Goal: Information Seeking & Learning: Compare options

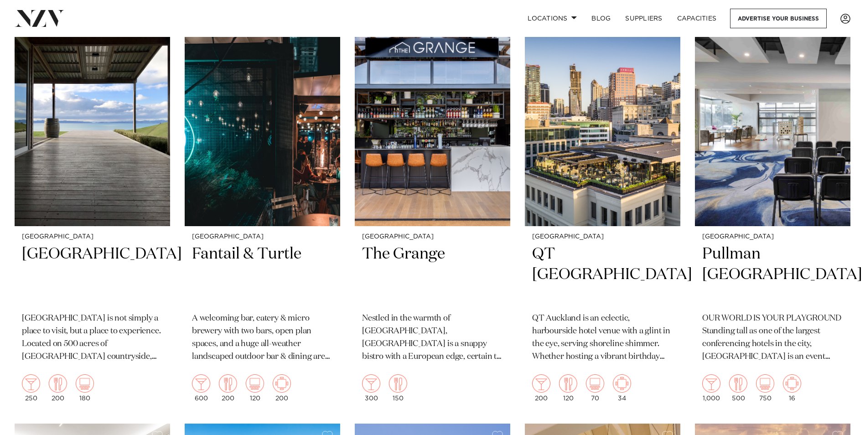
scroll to position [391, 0]
click at [243, 244] on h2 "Fantail & Turtle" at bounding box center [262, 275] width 141 height 62
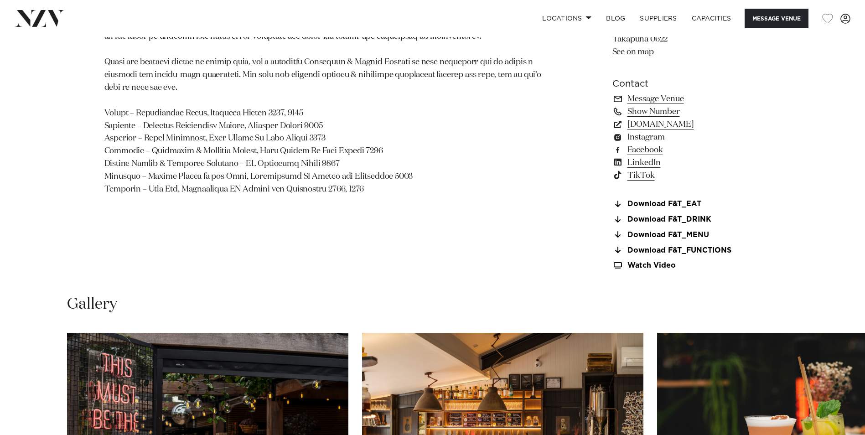
scroll to position [995, 0]
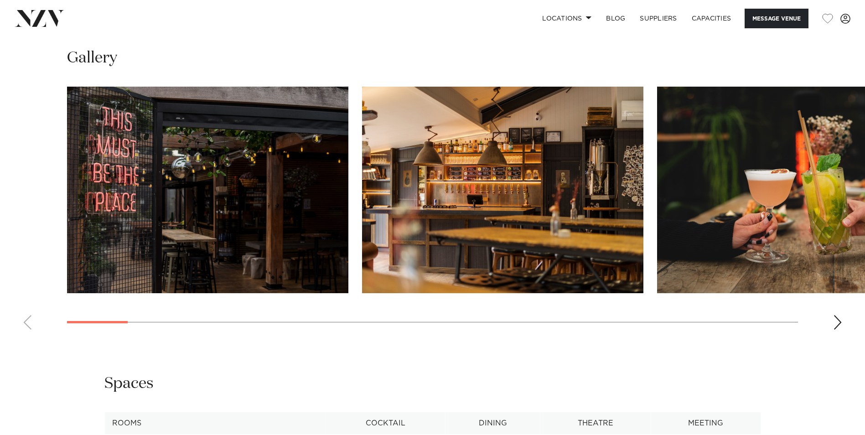
click at [840, 323] on div "Next slide" at bounding box center [838, 322] width 9 height 15
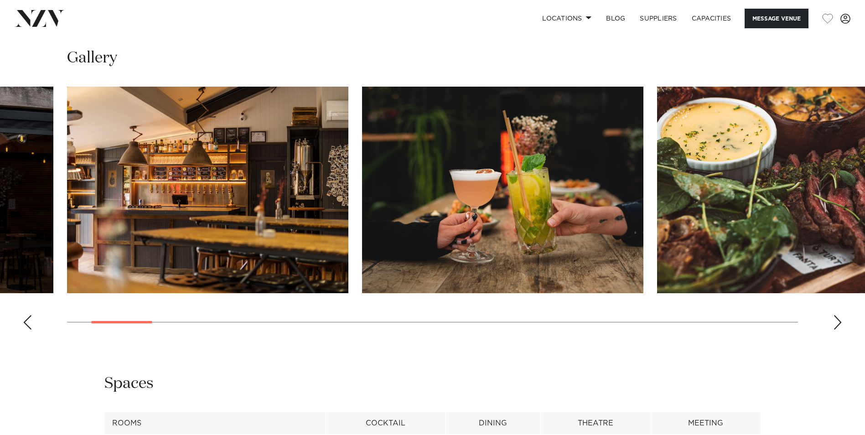
click at [840, 323] on div "Next slide" at bounding box center [838, 322] width 9 height 15
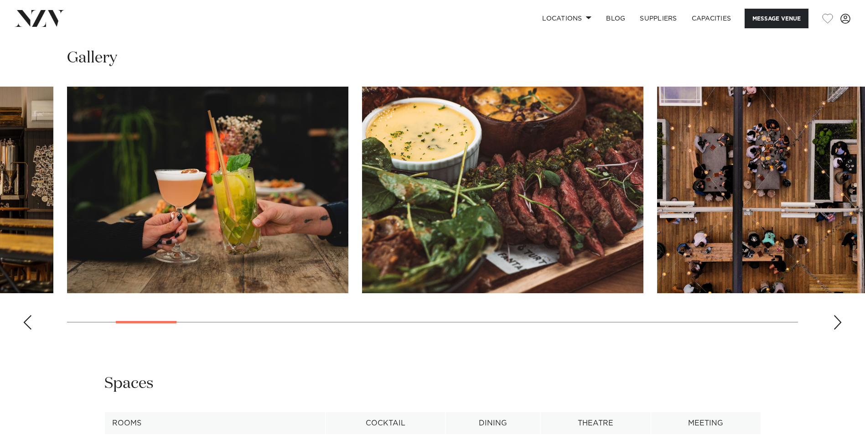
click at [840, 323] on div "Next slide" at bounding box center [838, 322] width 9 height 15
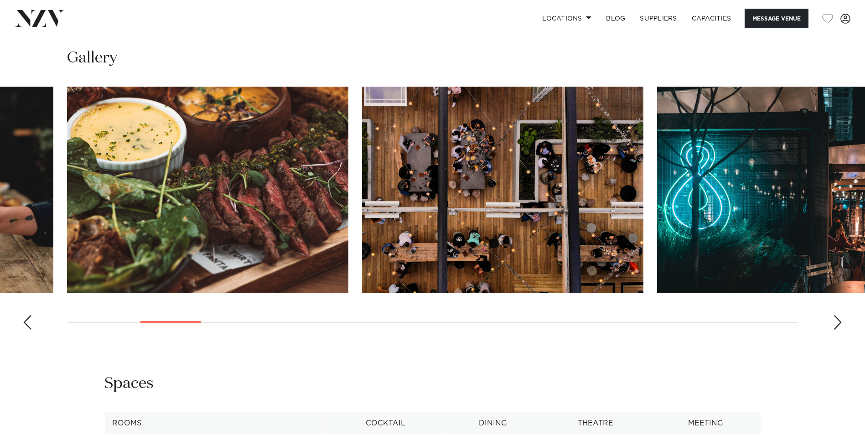
click at [840, 323] on div "Next slide" at bounding box center [838, 322] width 9 height 15
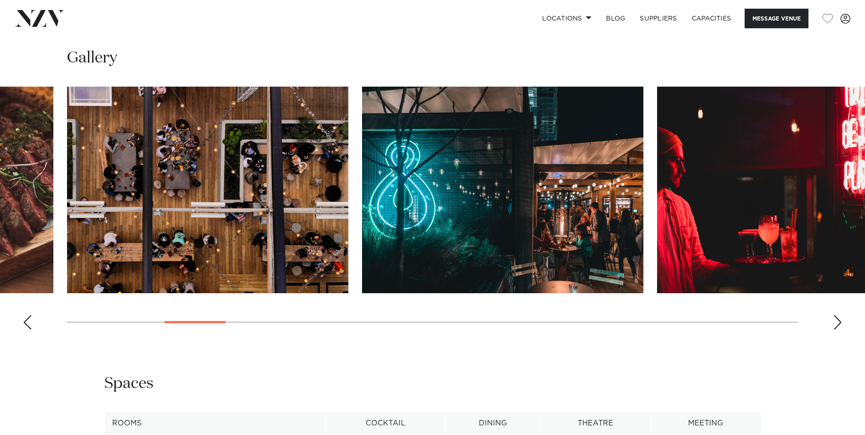
click at [840, 323] on div "Next slide" at bounding box center [838, 322] width 9 height 15
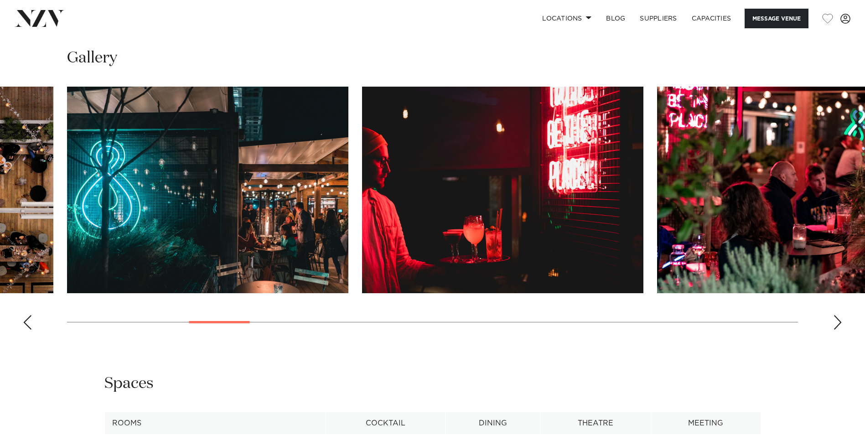
click at [840, 323] on div "Next slide" at bounding box center [838, 322] width 9 height 15
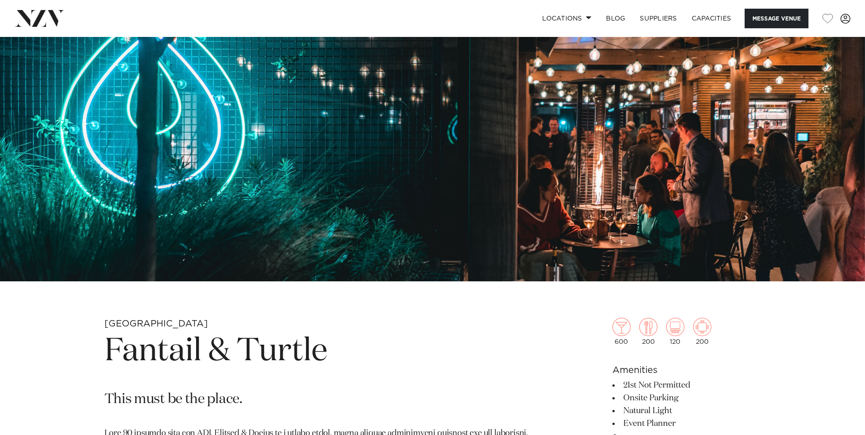
scroll to position [159, 0]
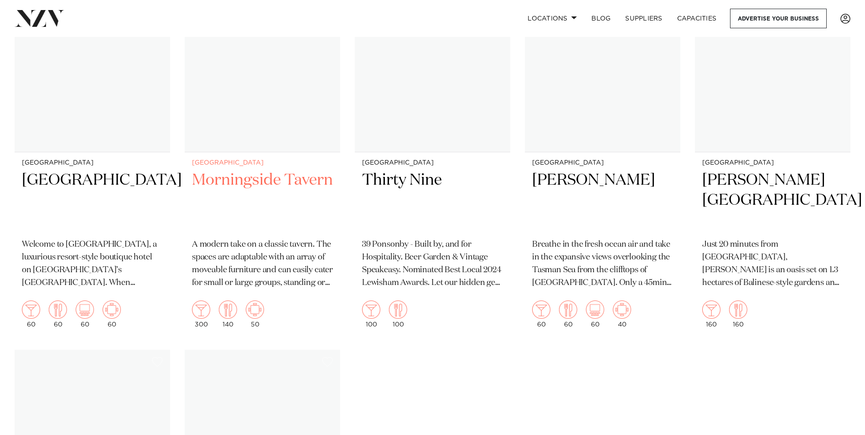
scroll to position [10202, 0]
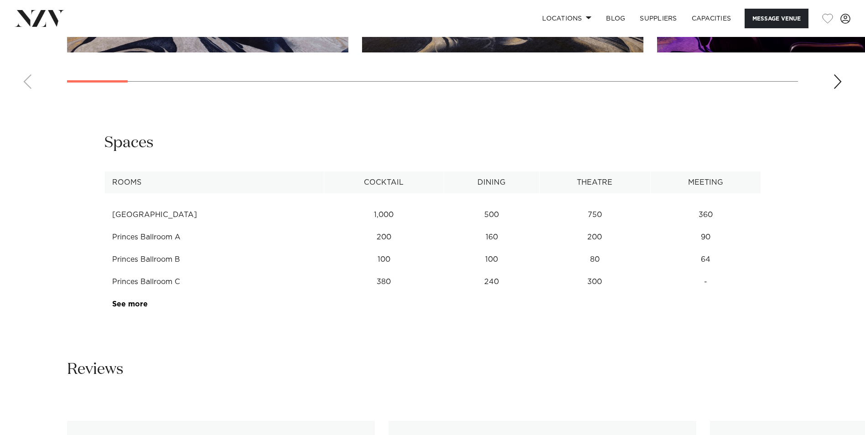
scroll to position [1220, 0]
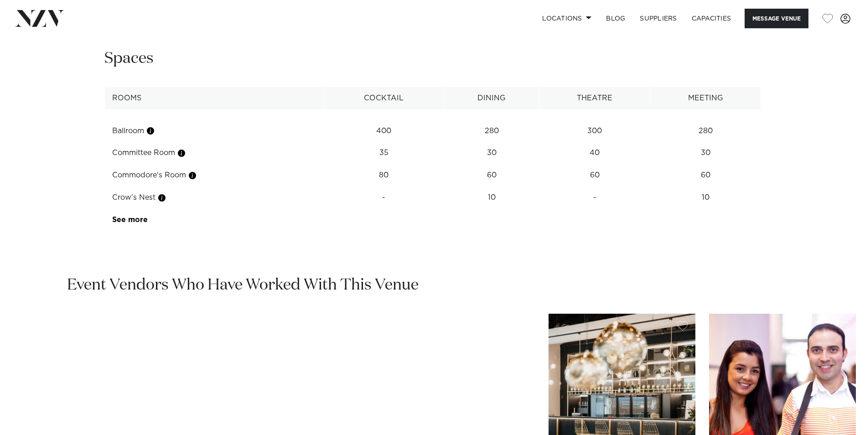
scroll to position [1285, 0]
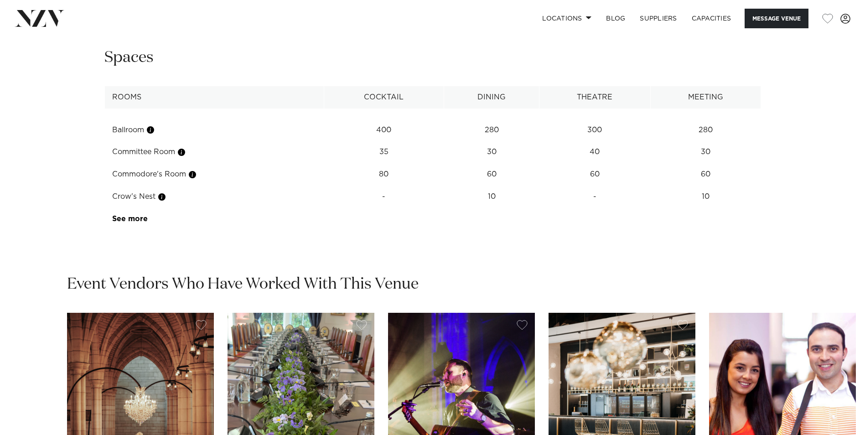
click at [121, 224] on td "See more" at bounding box center [148, 219] width 86 height 22
click at [130, 219] on link "See more" at bounding box center [147, 218] width 71 height 7
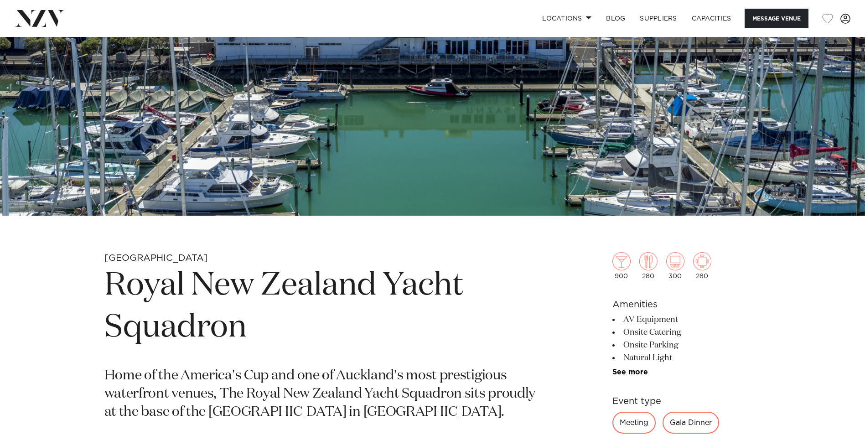
scroll to position [203, 0]
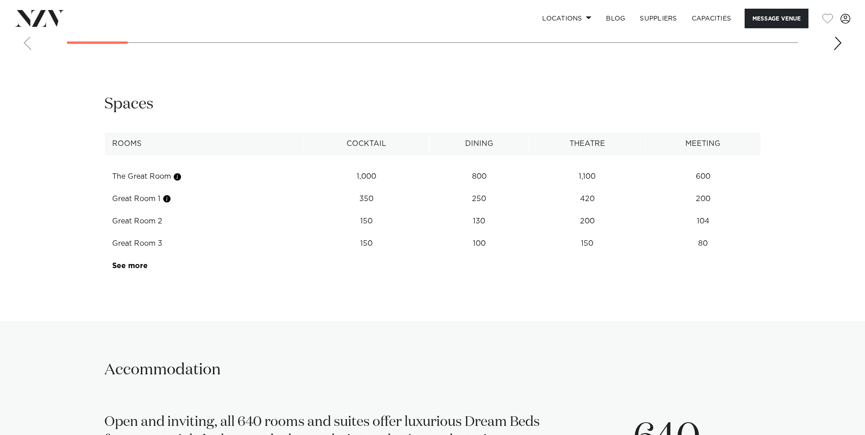
scroll to position [1138, 0]
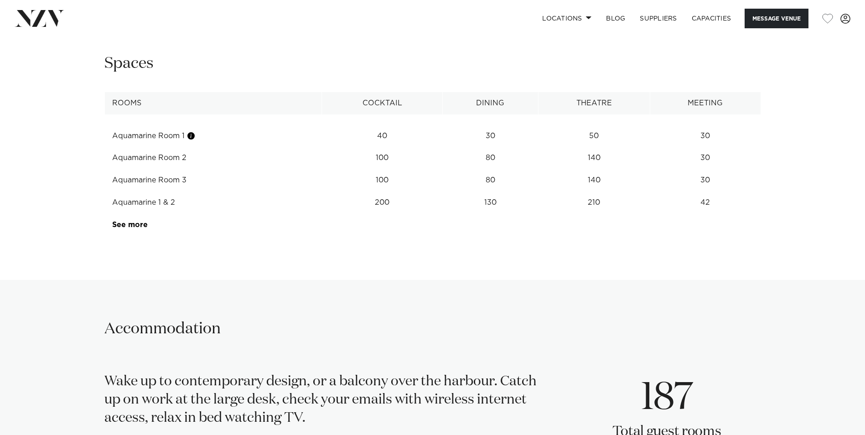
scroll to position [1287, 0]
click at [120, 223] on link "See more" at bounding box center [147, 225] width 71 height 7
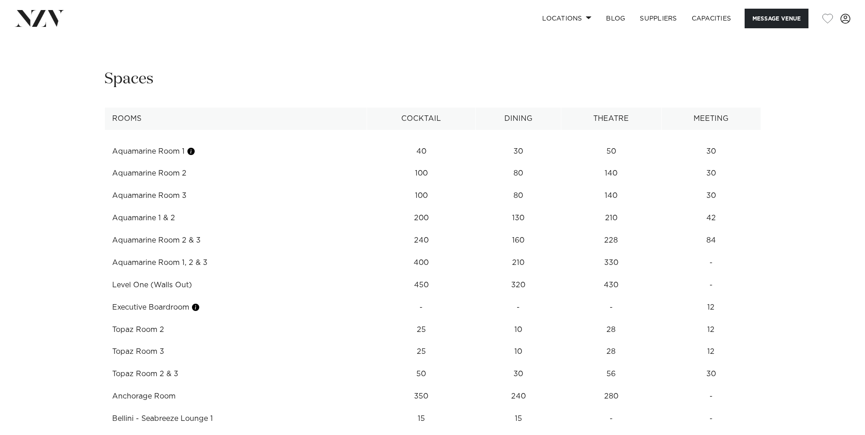
scroll to position [1270, 0]
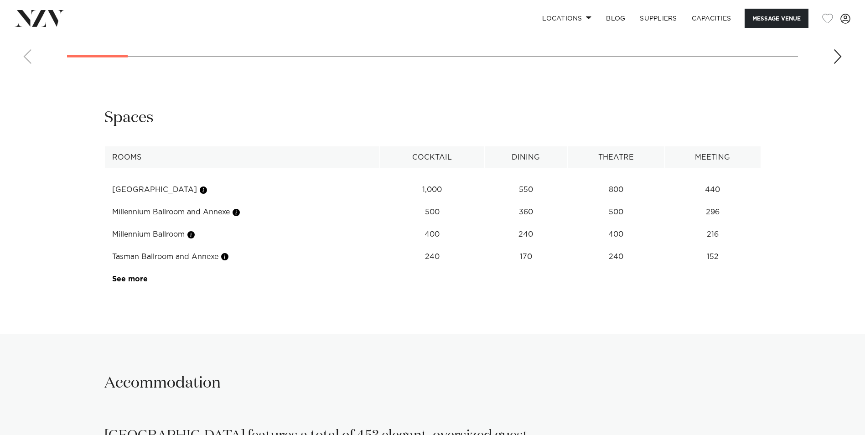
scroll to position [1165, 0]
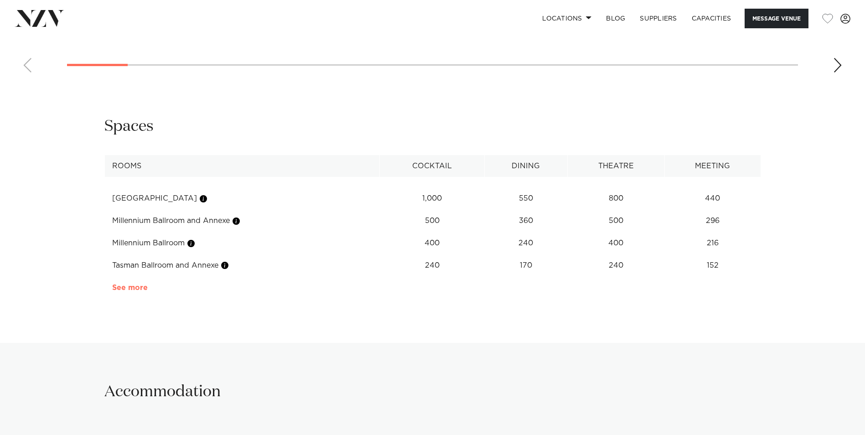
click at [122, 288] on link "See more" at bounding box center [147, 287] width 71 height 7
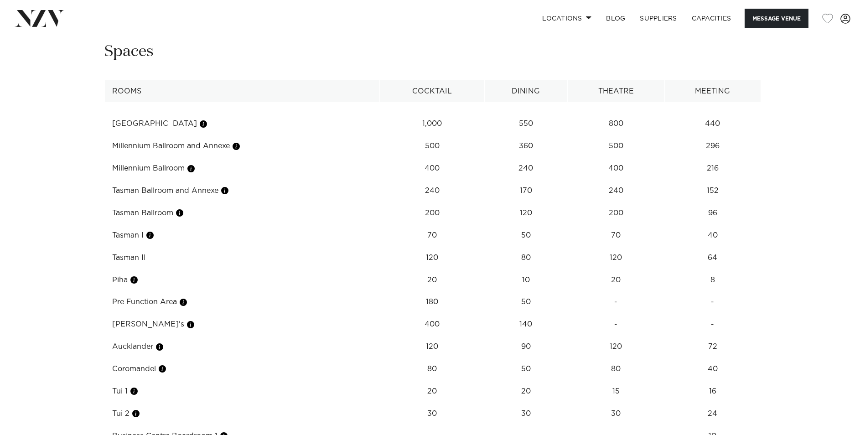
scroll to position [1240, 0]
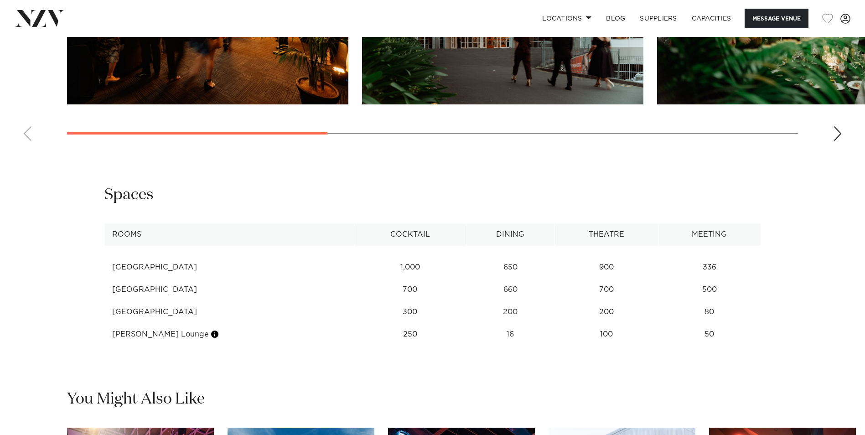
scroll to position [1137, 0]
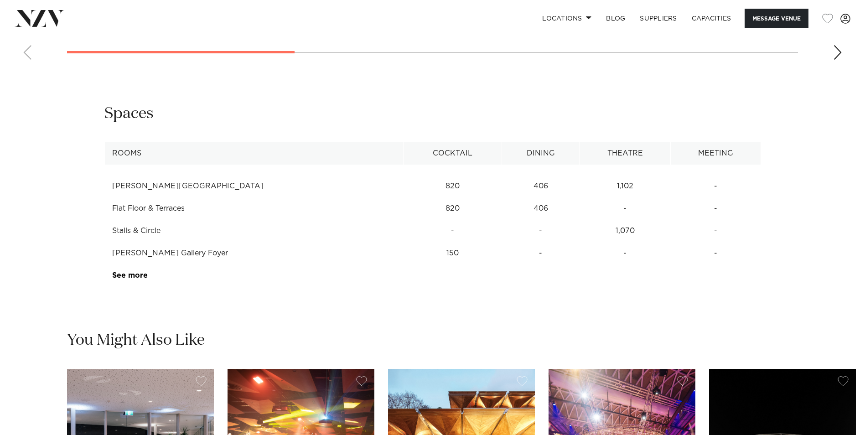
scroll to position [1221, 0]
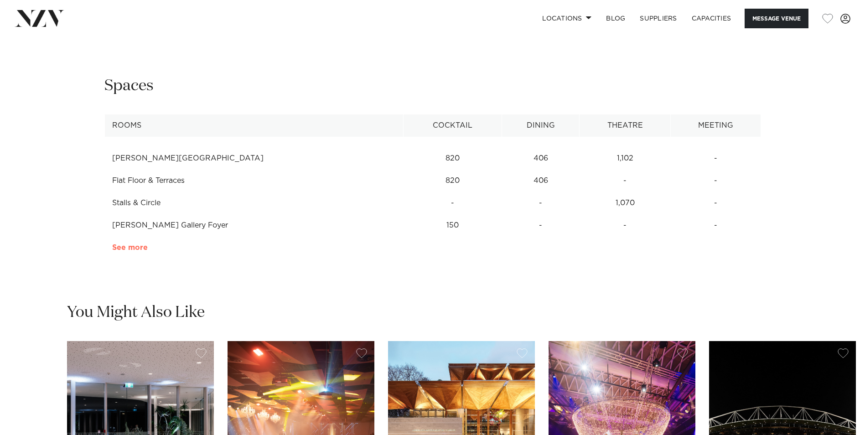
click at [138, 249] on link "See more" at bounding box center [147, 247] width 71 height 7
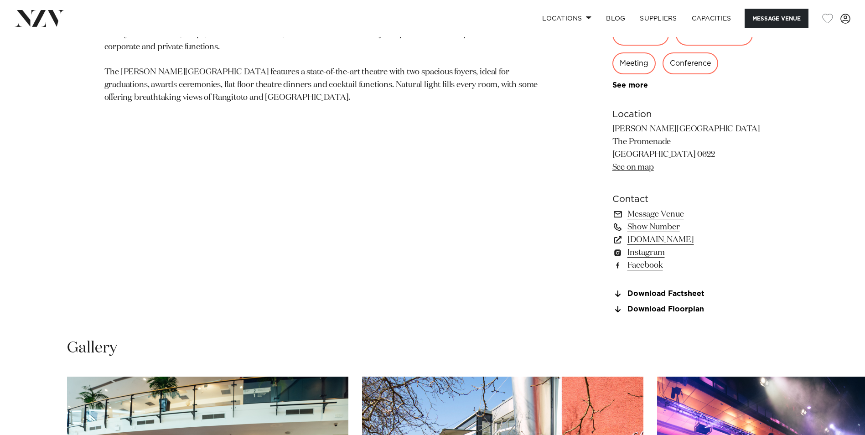
scroll to position [633, 0]
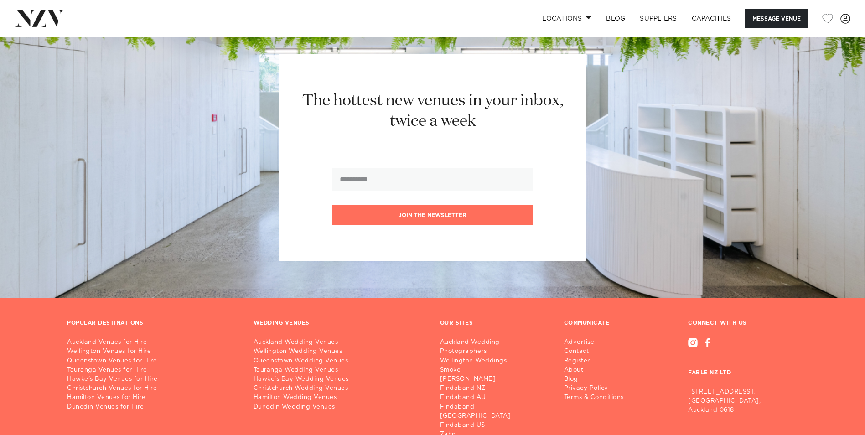
scroll to position [2526, 0]
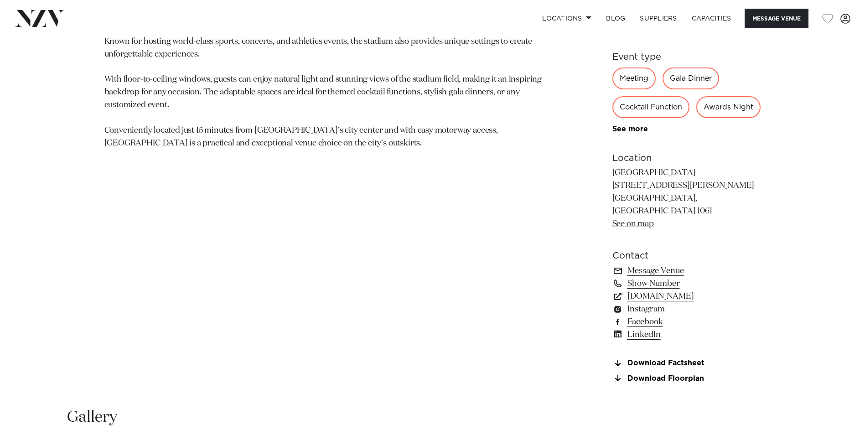
scroll to position [411, 0]
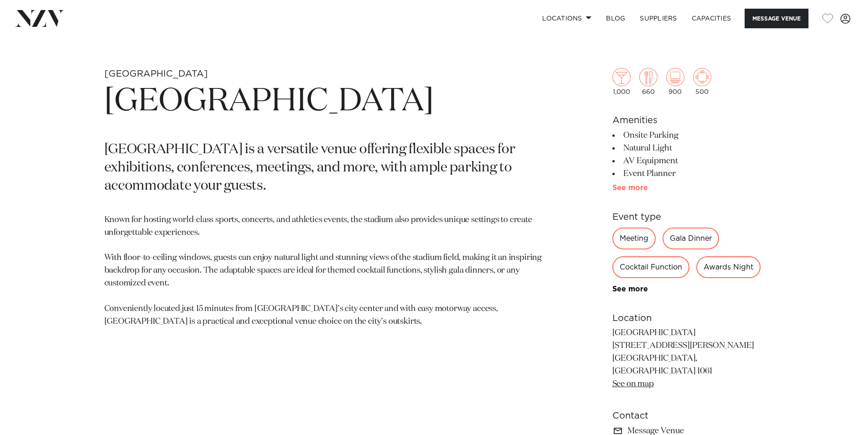
click at [620, 187] on link "See more" at bounding box center [648, 187] width 71 height 7
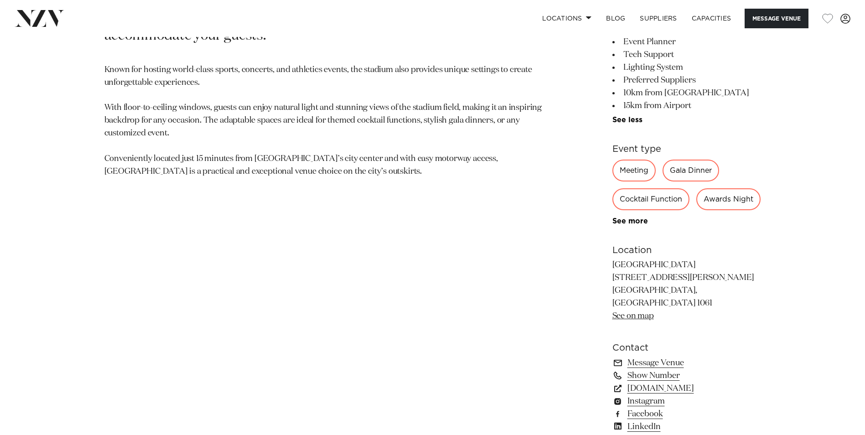
scroll to position [562, 0]
